Goal: Task Accomplishment & Management: Manage account settings

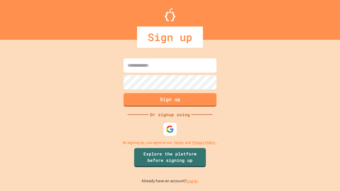
click at [193, 181] on link "Log in." at bounding box center [193, 182] width 12 height 6
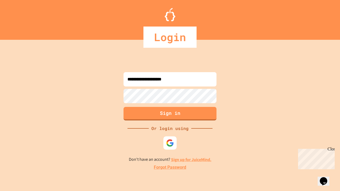
type input "**********"
